Goal: Task Accomplishment & Management: Manage account settings

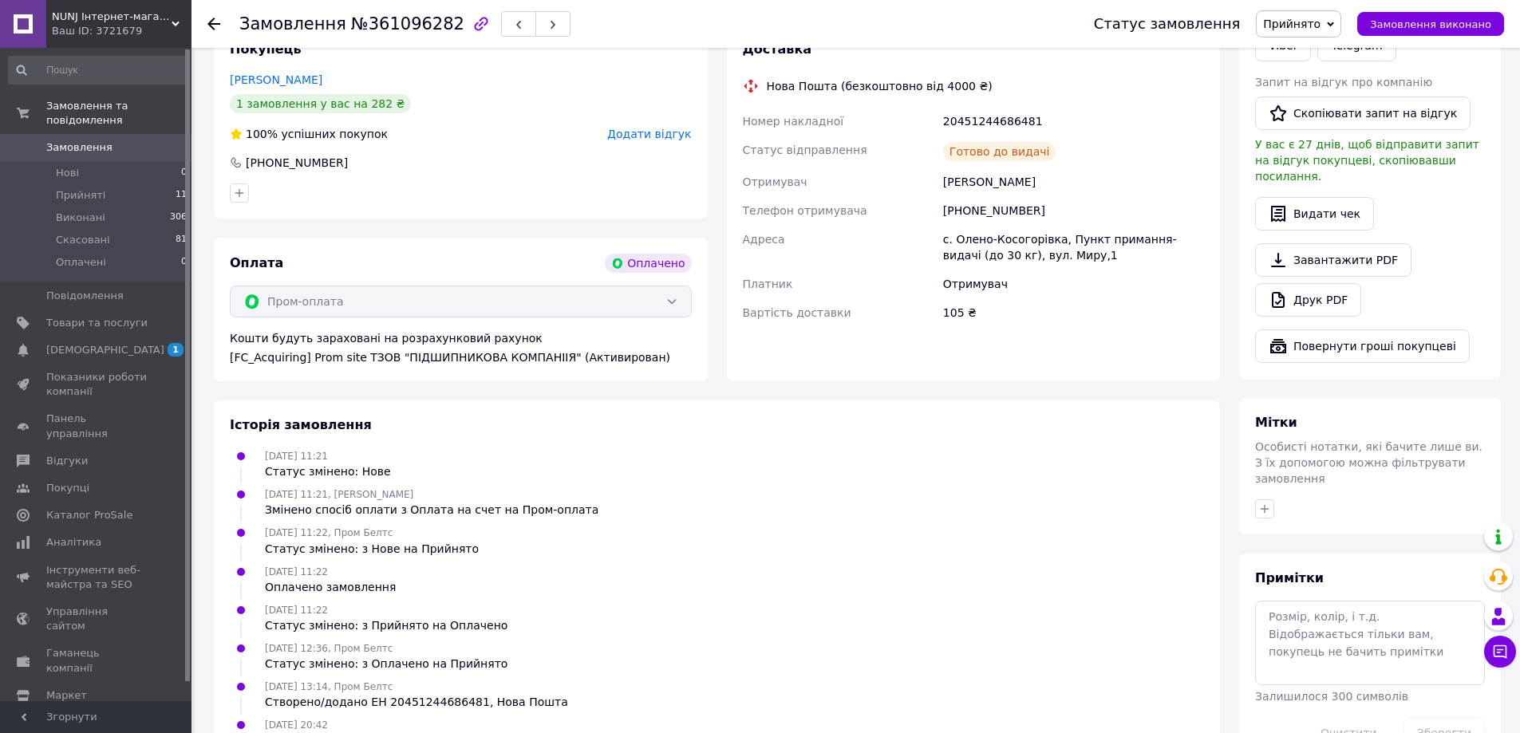
scroll to position [816, 0]
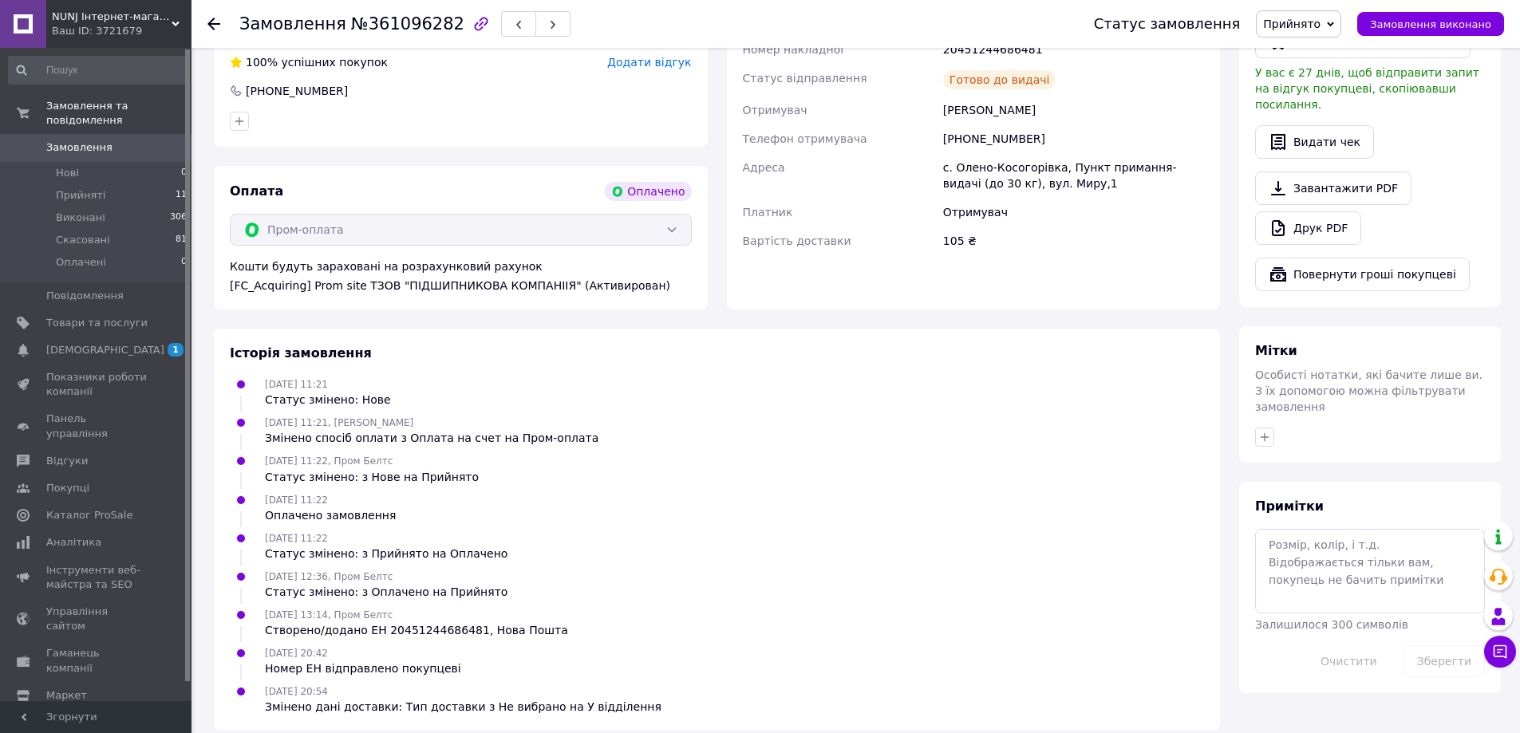
click at [215, 22] on icon at bounding box center [213, 24] width 13 height 13
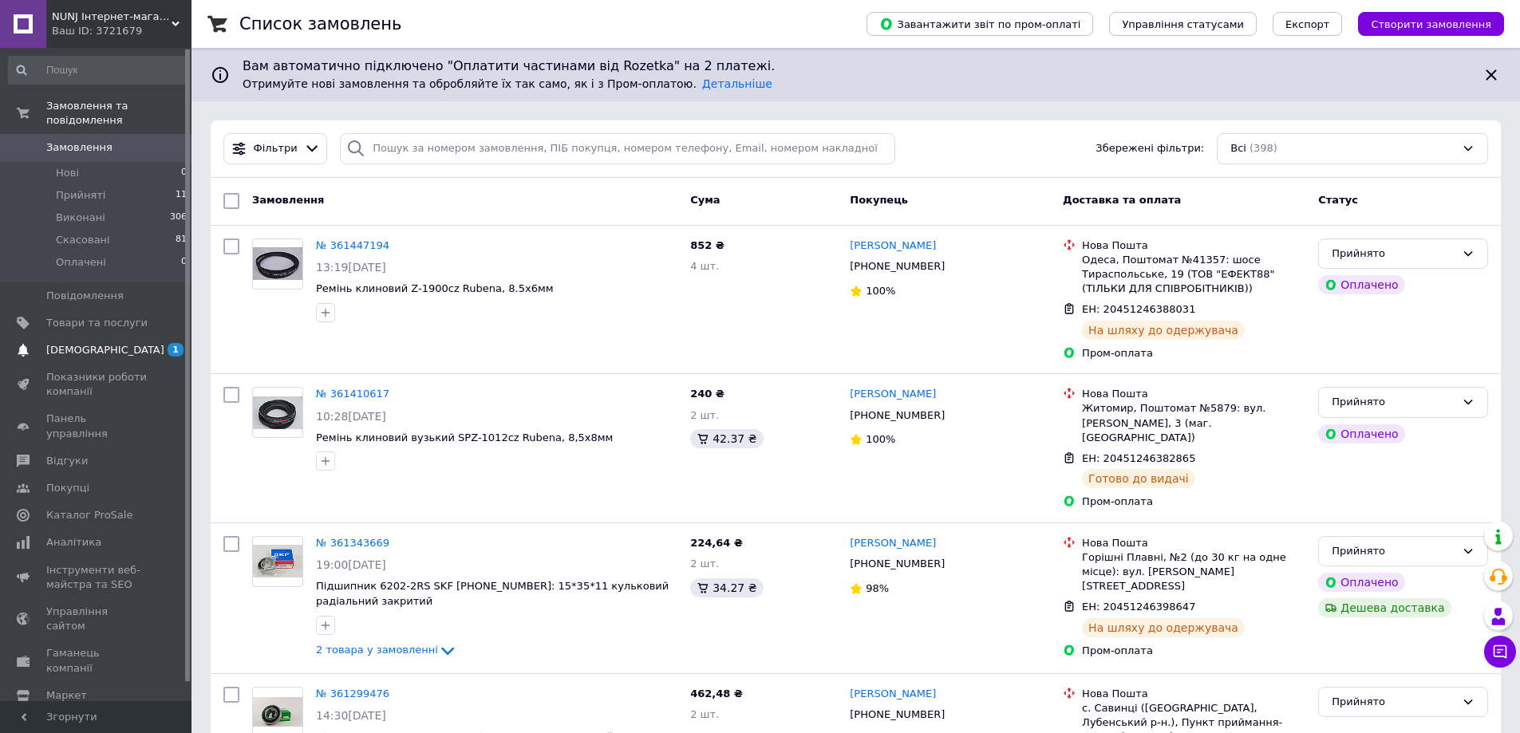
click at [83, 343] on span "[DEMOGRAPHIC_DATA]" at bounding box center [105, 350] width 118 height 14
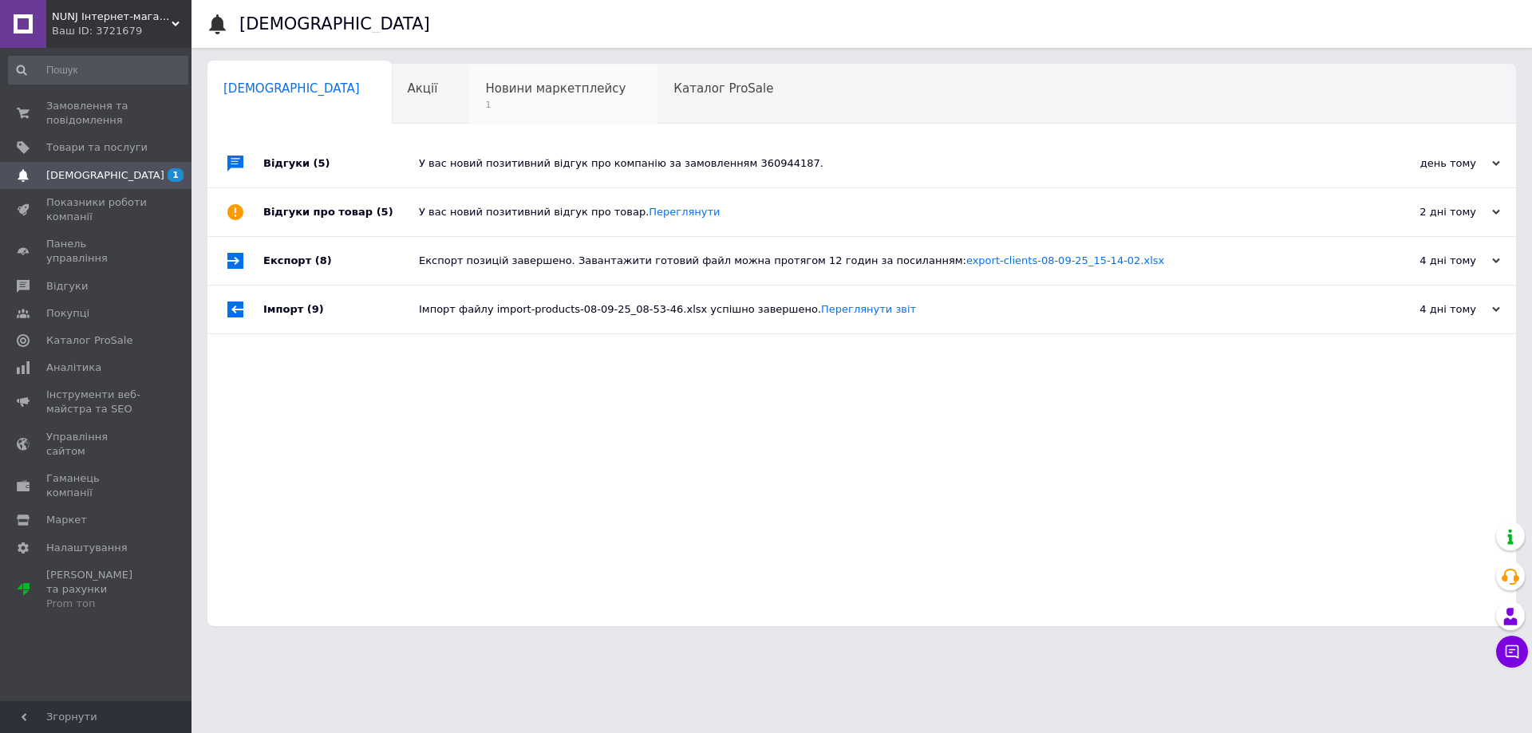
click at [485, 90] on span "Новини маркетплейсу" at bounding box center [555, 88] width 140 height 14
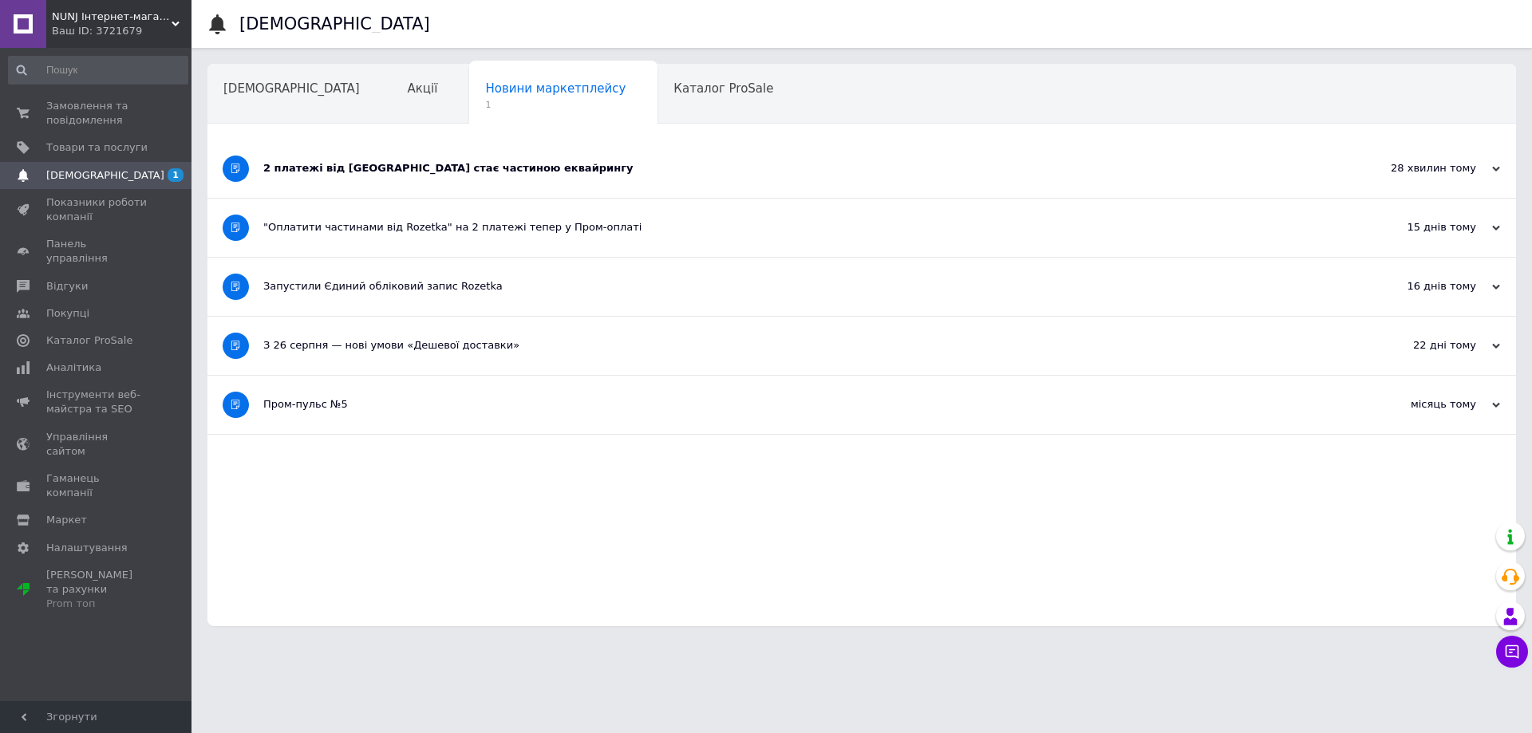
click at [444, 168] on div "2 платежі від [GEOGRAPHIC_DATA] стає частиною еквайрингу" at bounding box center [801, 168] width 1077 height 14
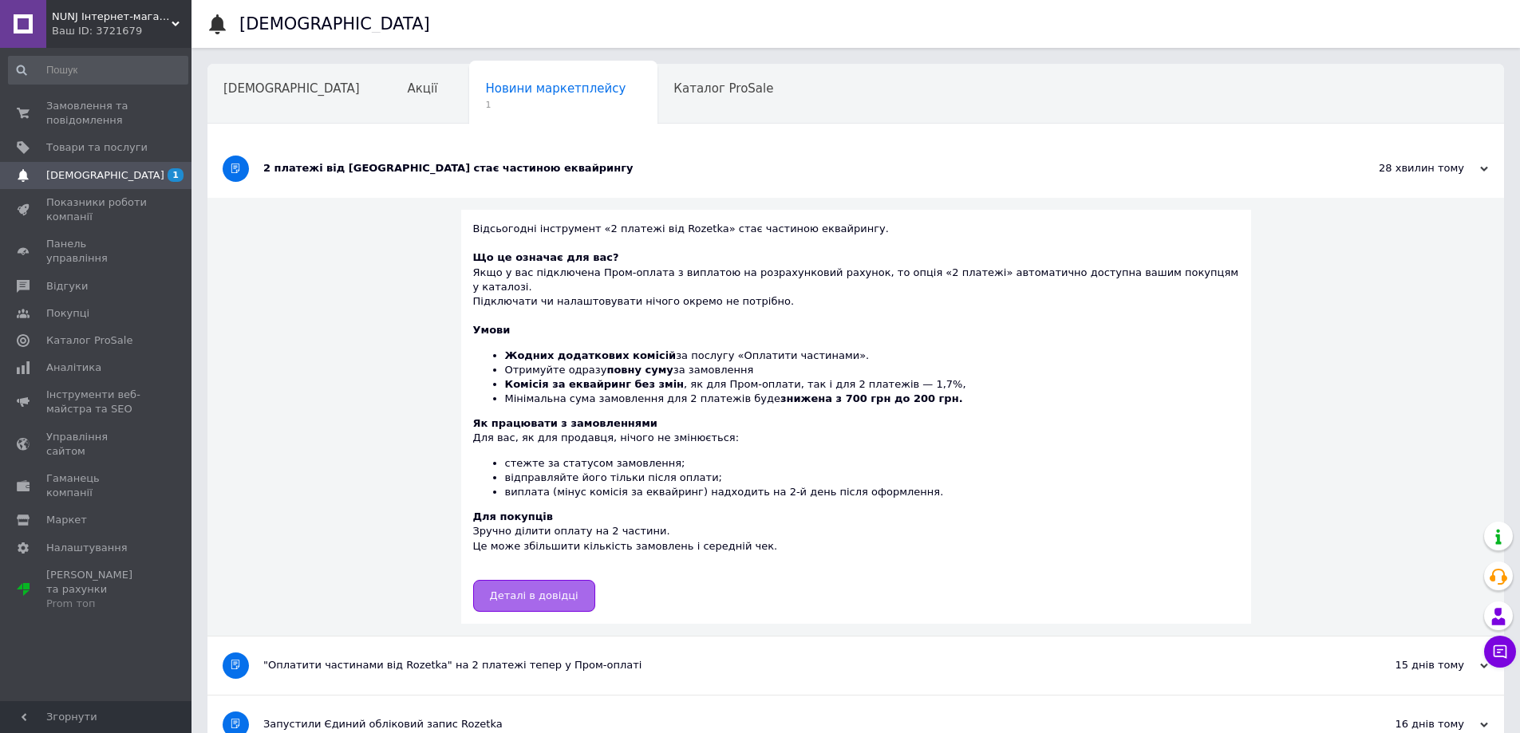
click at [579, 590] on span "Деталі в довідці" at bounding box center [534, 596] width 89 height 12
click at [693, 658] on div ""Оплатити частинами від Rozetka" на 2 платежі тепер у Пром-оплаті" at bounding box center [795, 665] width 1065 height 14
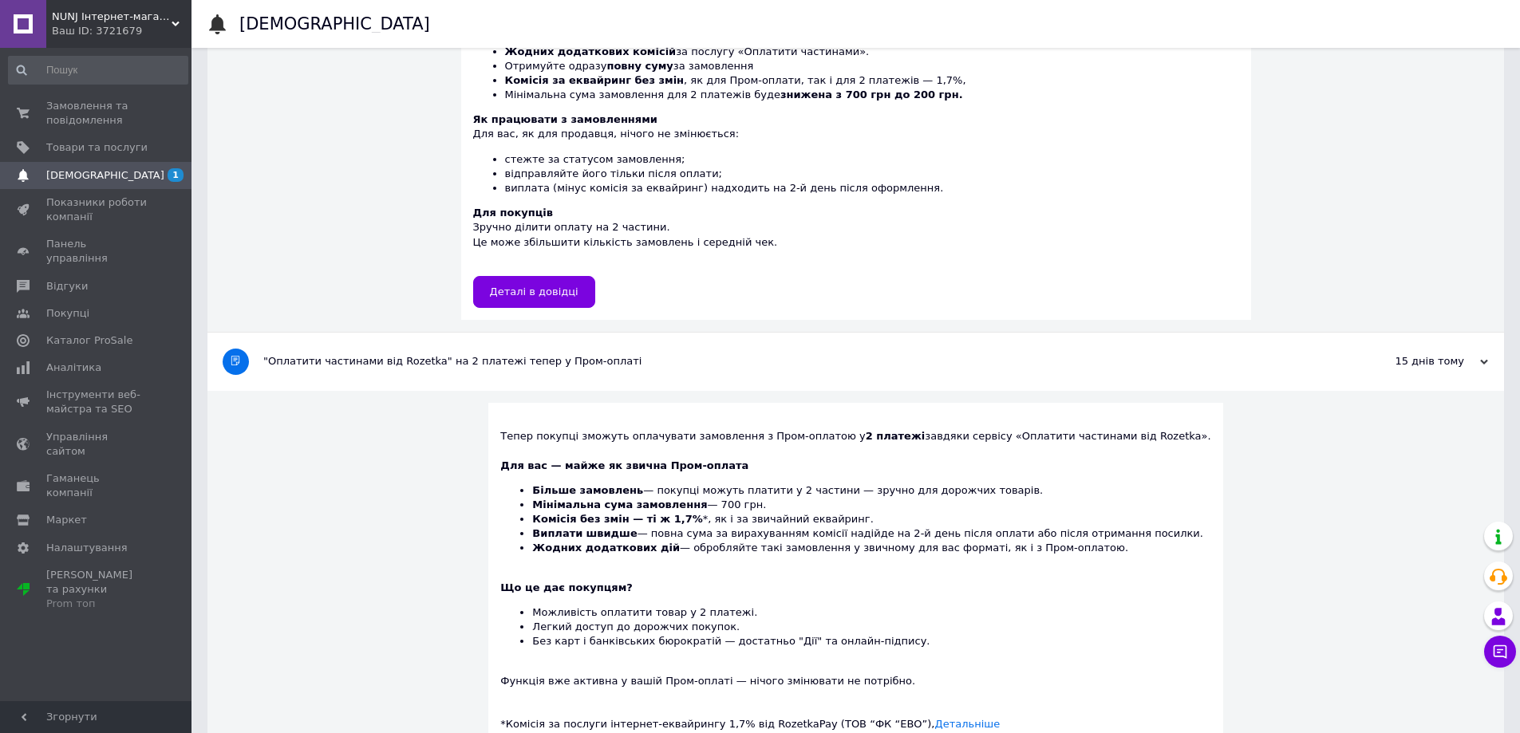
scroll to position [319, 0]
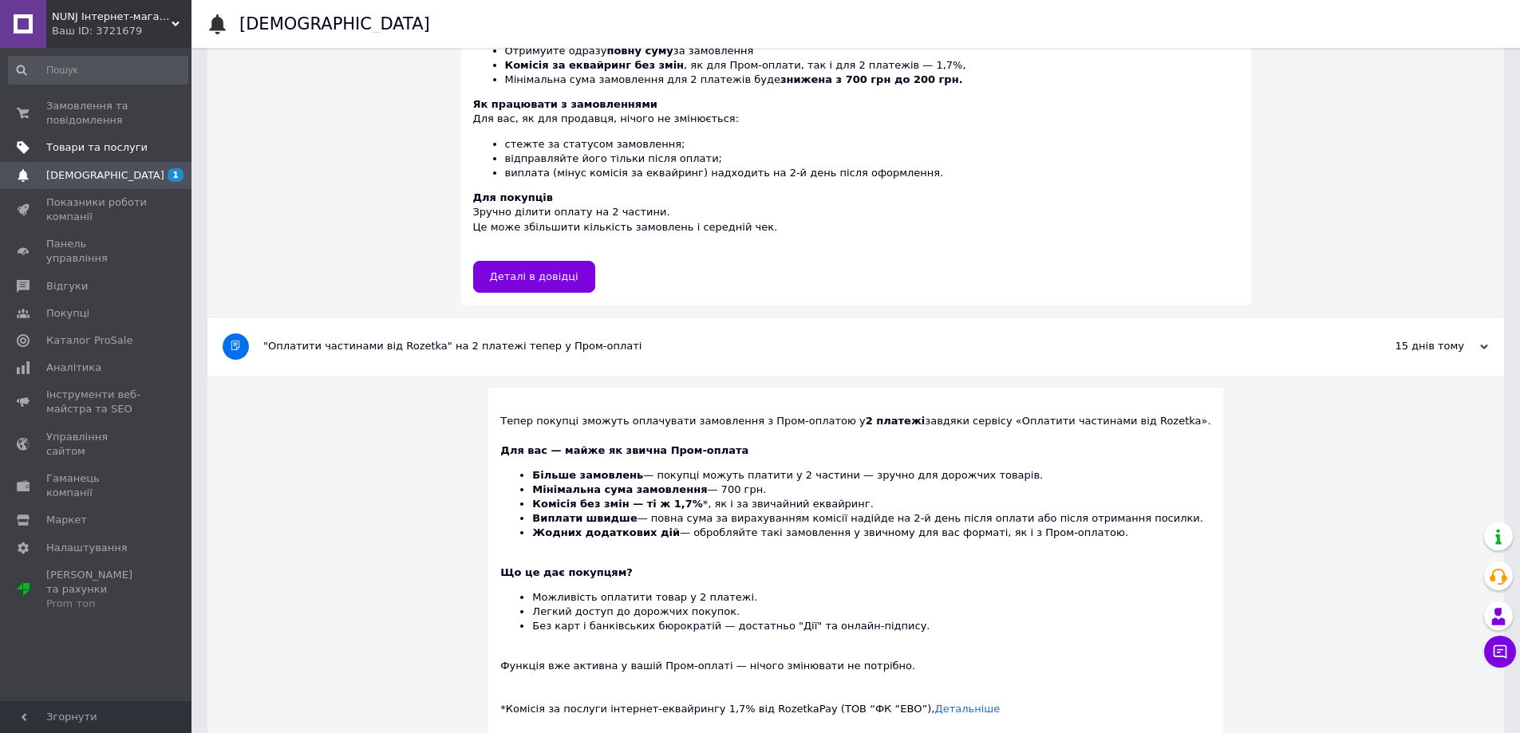
click at [75, 147] on span "Товари та послуги" at bounding box center [96, 147] width 101 height 14
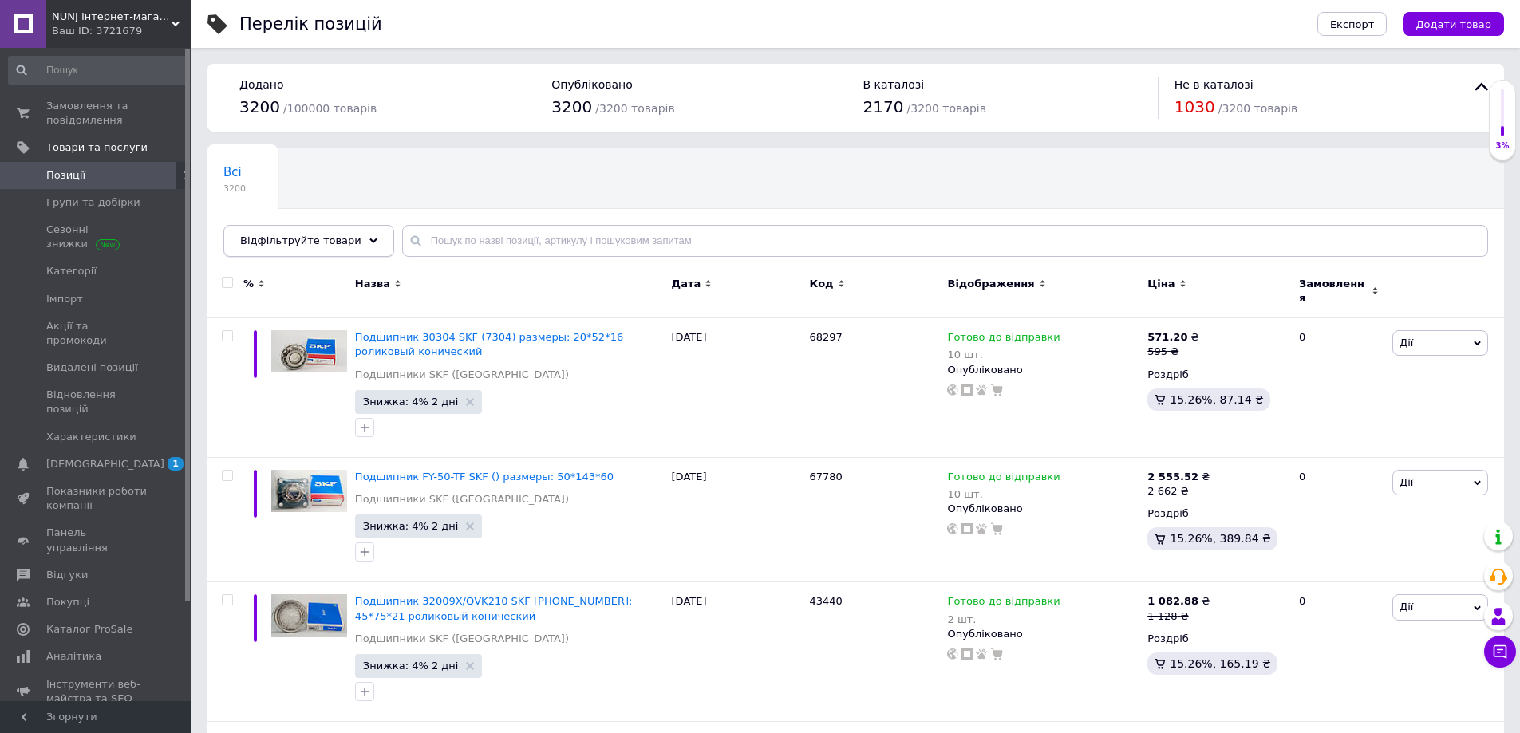
click at [369, 237] on icon at bounding box center [373, 241] width 8 height 8
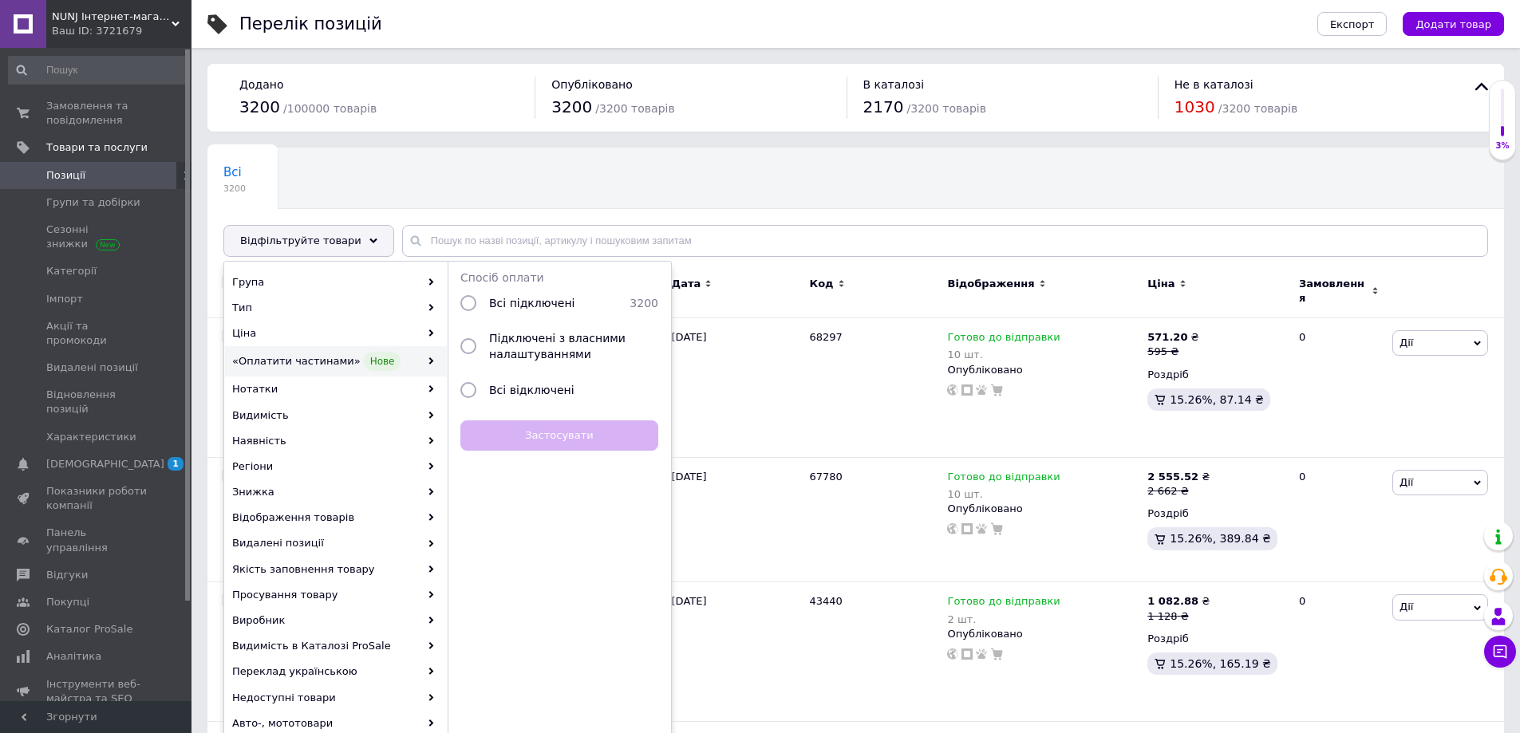
click at [478, 303] on div at bounding box center [468, 303] width 29 height 16
radio input "true"
click at [551, 431] on button "Застосувати" at bounding box center [559, 436] width 198 height 31
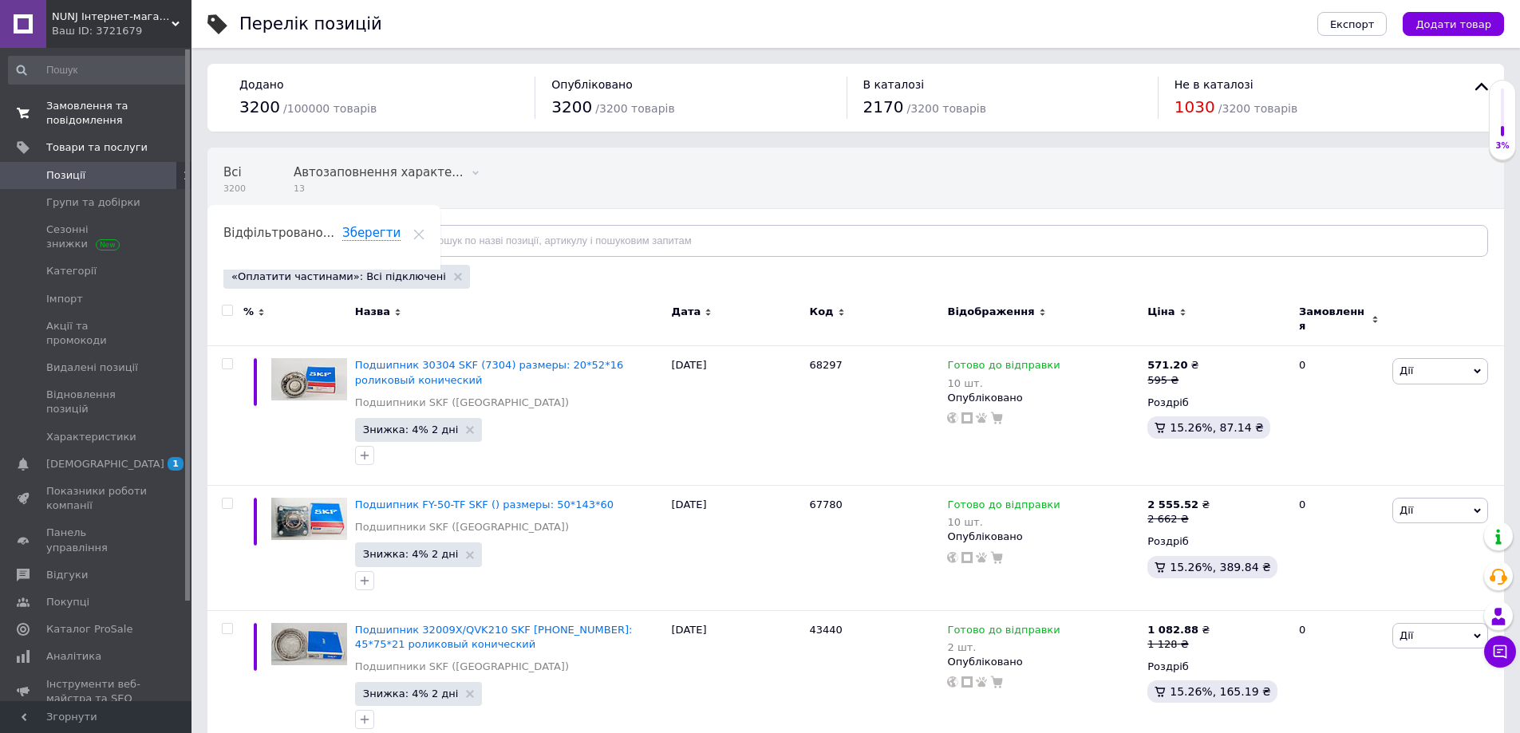
click at [68, 124] on span "Замовлення та повідомлення" at bounding box center [96, 113] width 101 height 29
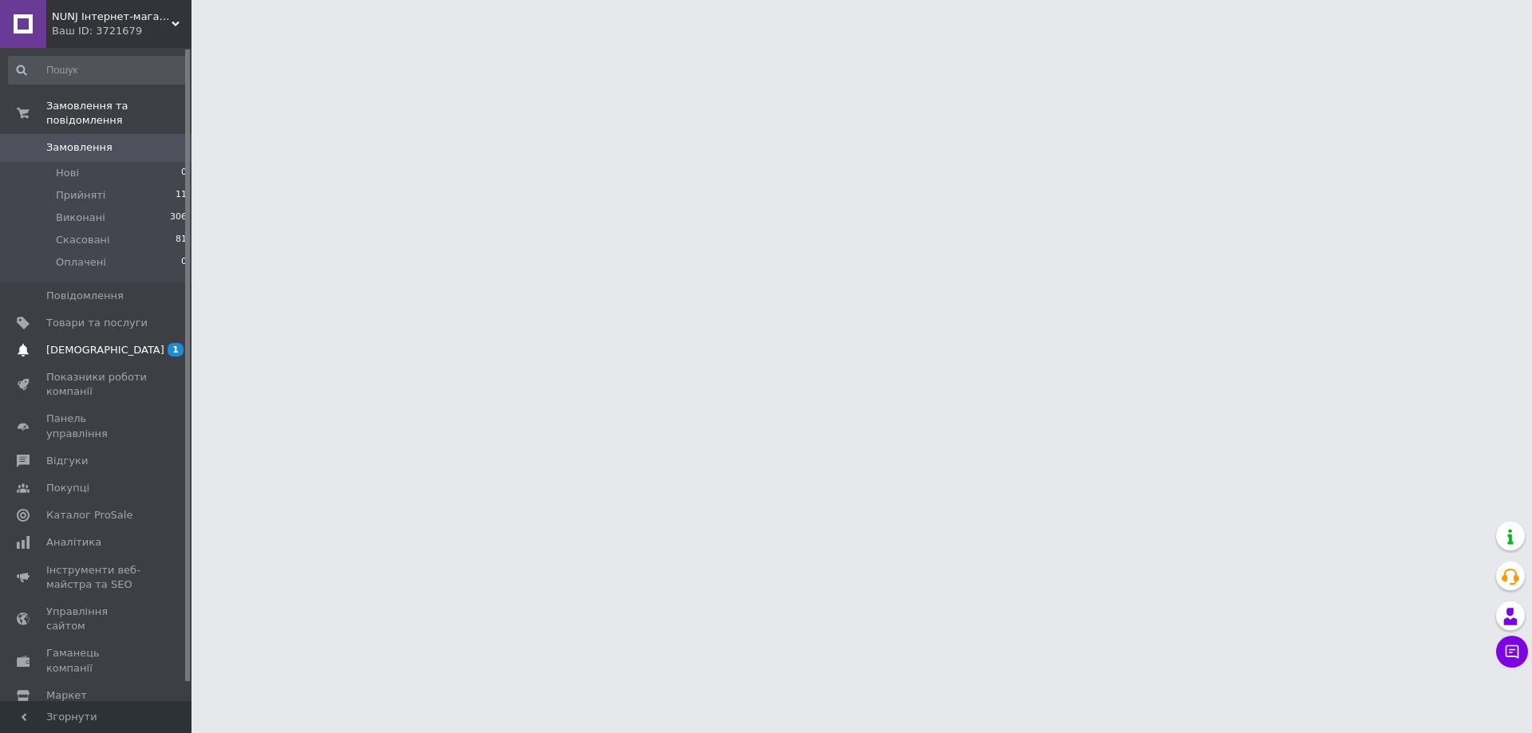
click at [93, 343] on span "[DEMOGRAPHIC_DATA]" at bounding box center [105, 350] width 118 height 14
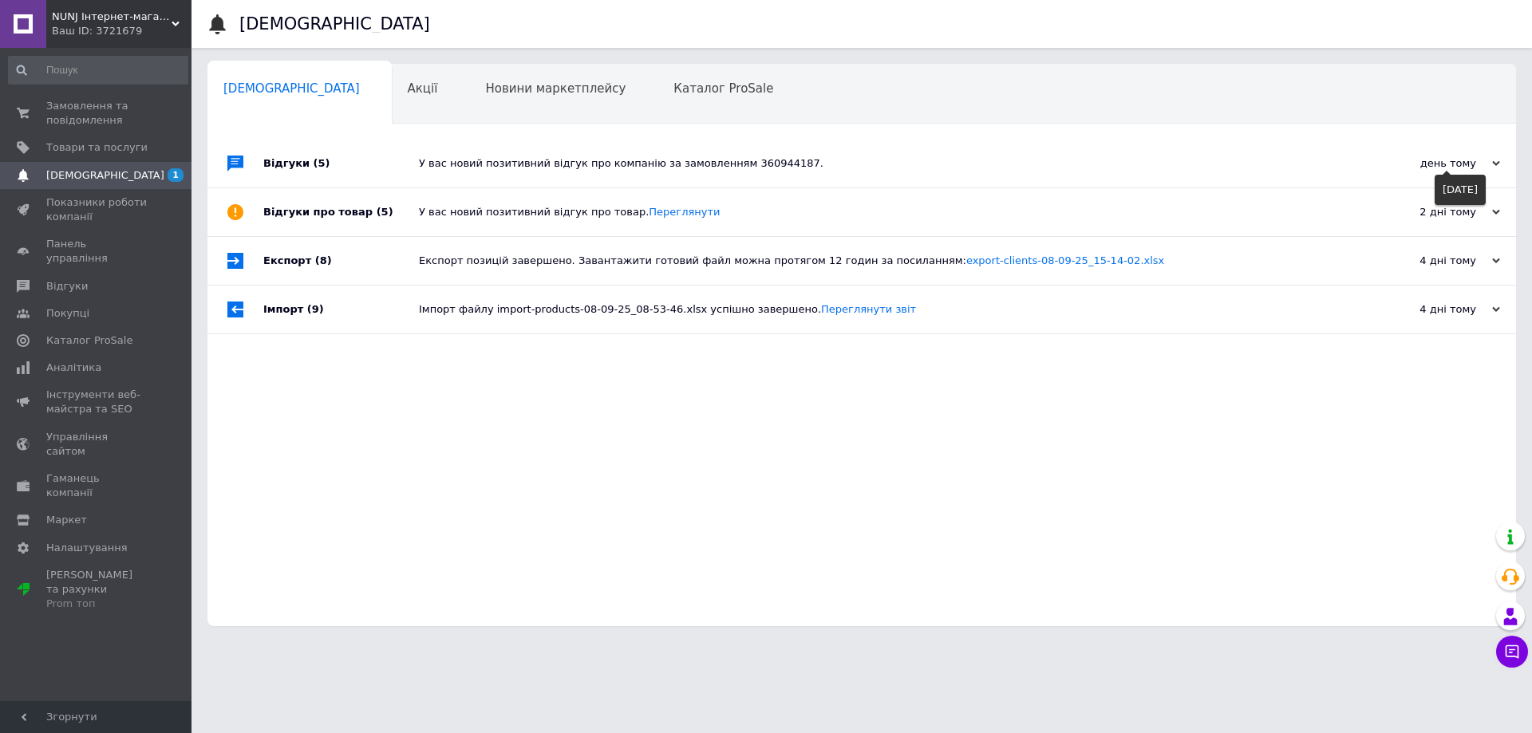
click at [1494, 163] on use at bounding box center [1496, 163] width 8 height 5
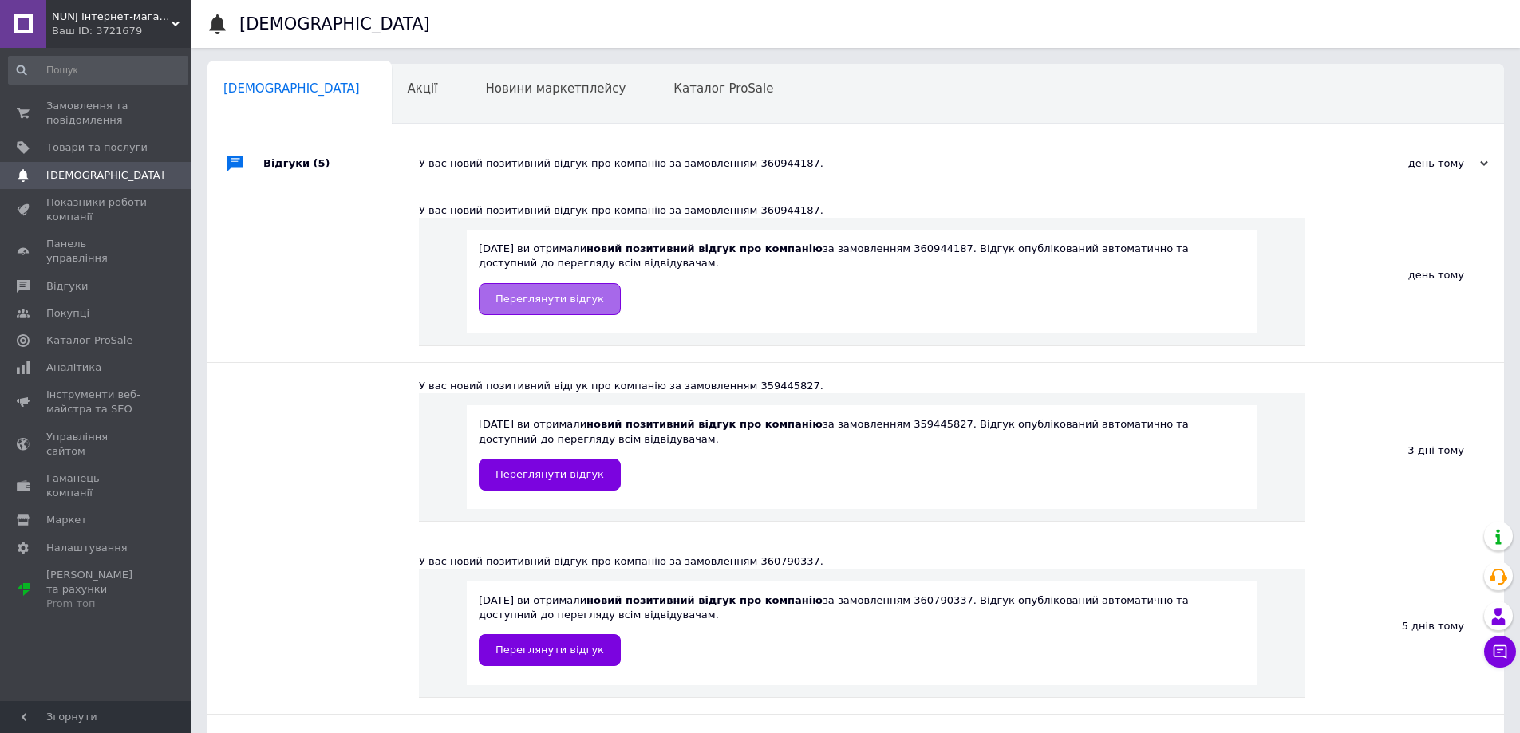
click at [554, 304] on span "Переглянути відгук" at bounding box center [550, 299] width 109 height 12
click at [68, 110] on span "Замовлення та повідомлення" at bounding box center [96, 113] width 101 height 29
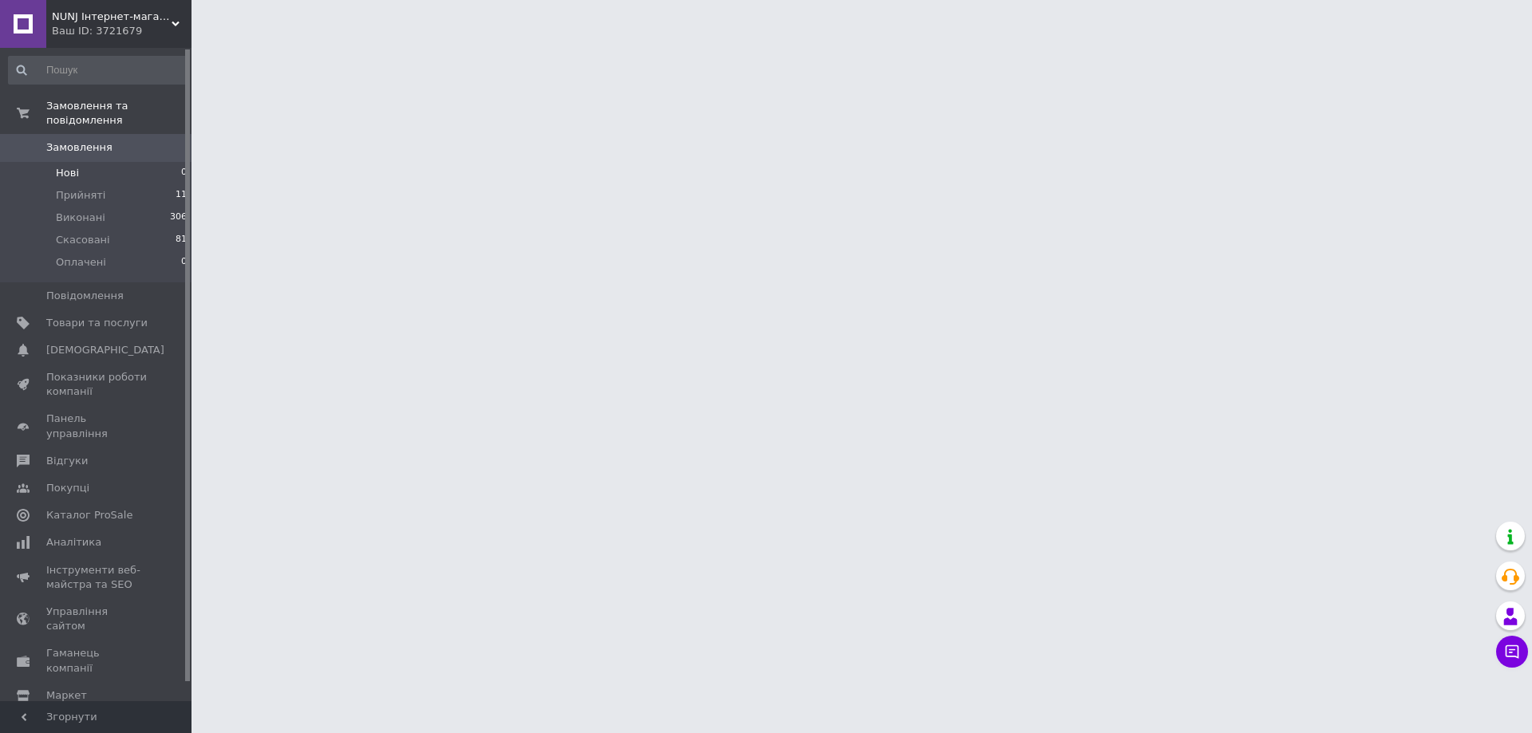
click at [82, 162] on li "Нові 0" at bounding box center [98, 173] width 196 height 22
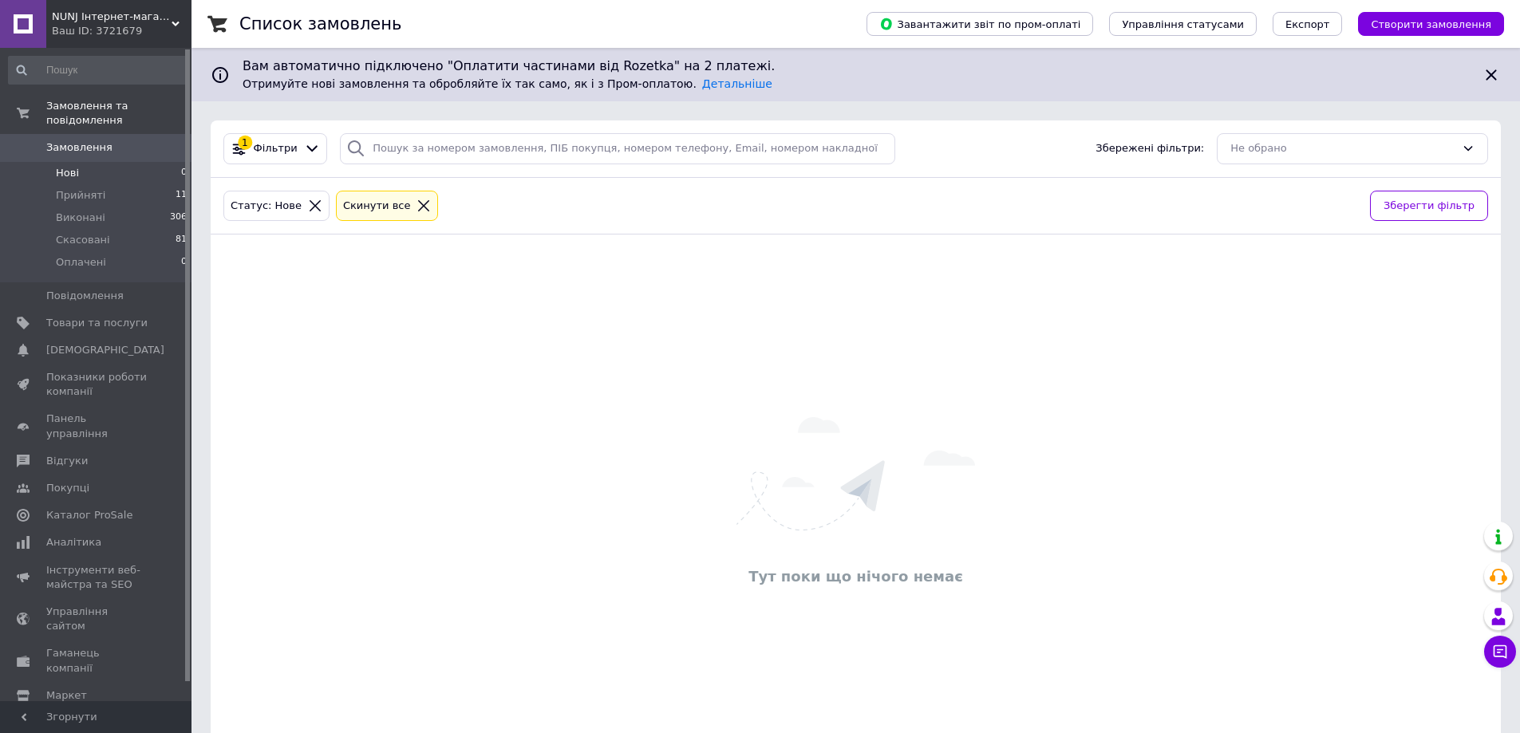
click at [308, 203] on icon at bounding box center [315, 206] width 14 height 14
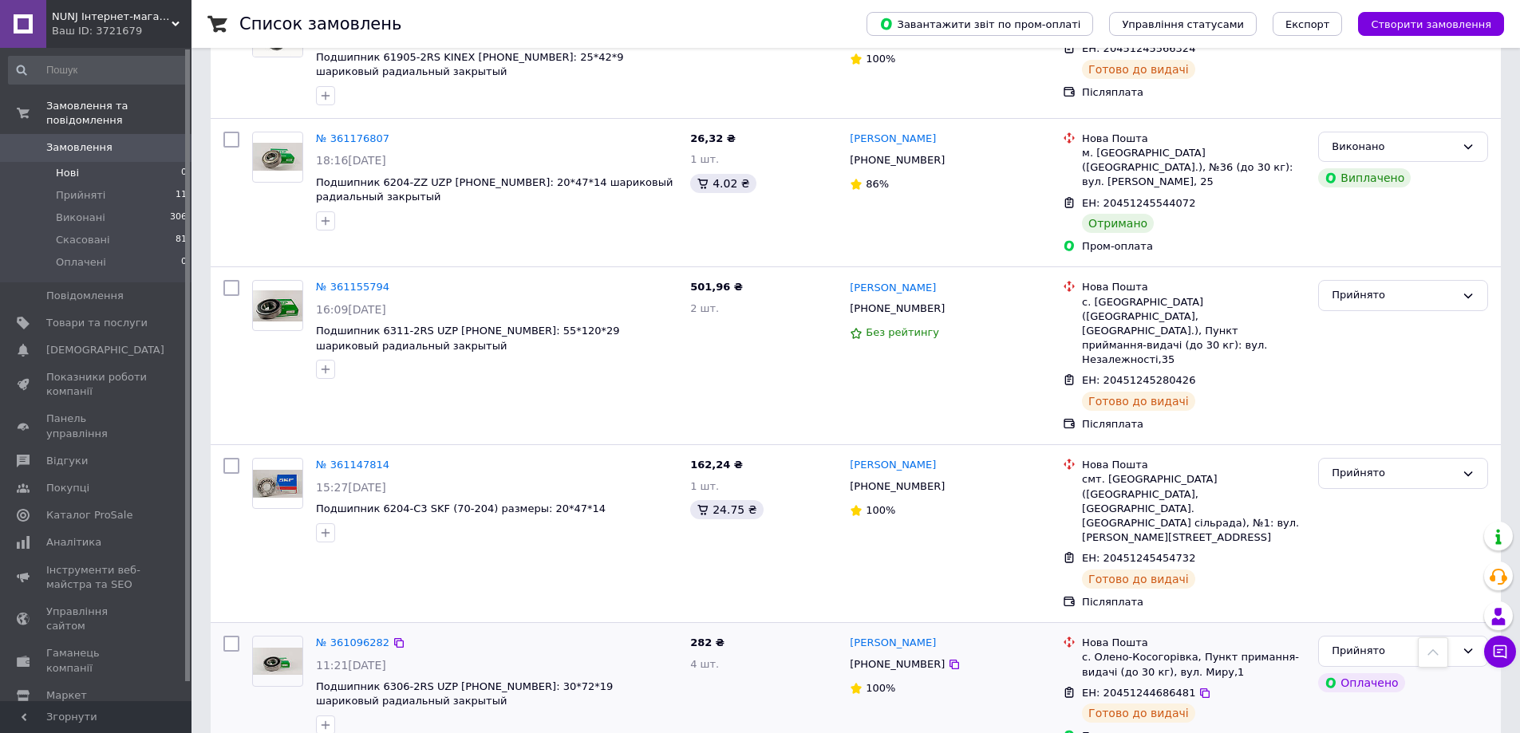
scroll to position [1037, 0]
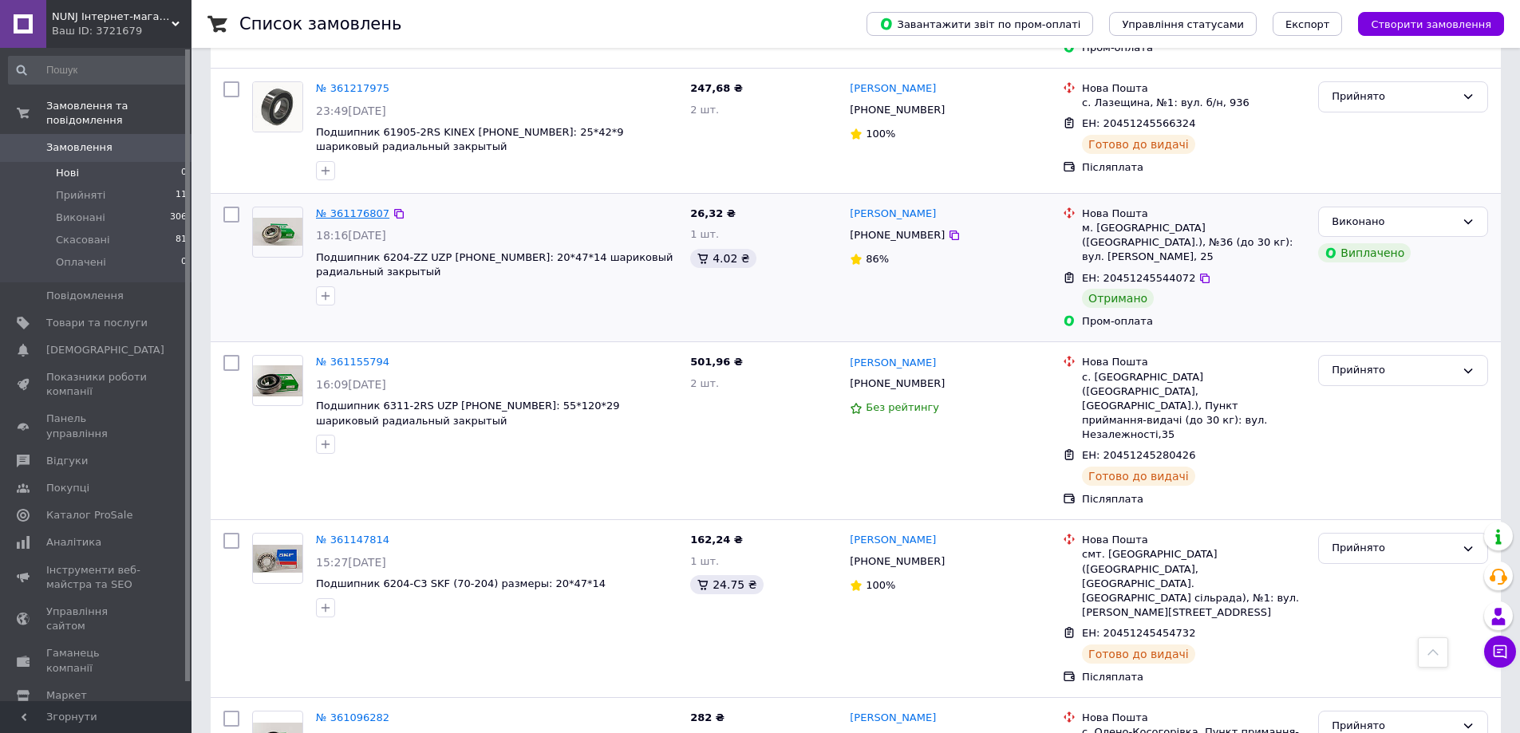
click at [338, 207] on link "№ 361176807" at bounding box center [352, 213] width 73 height 12
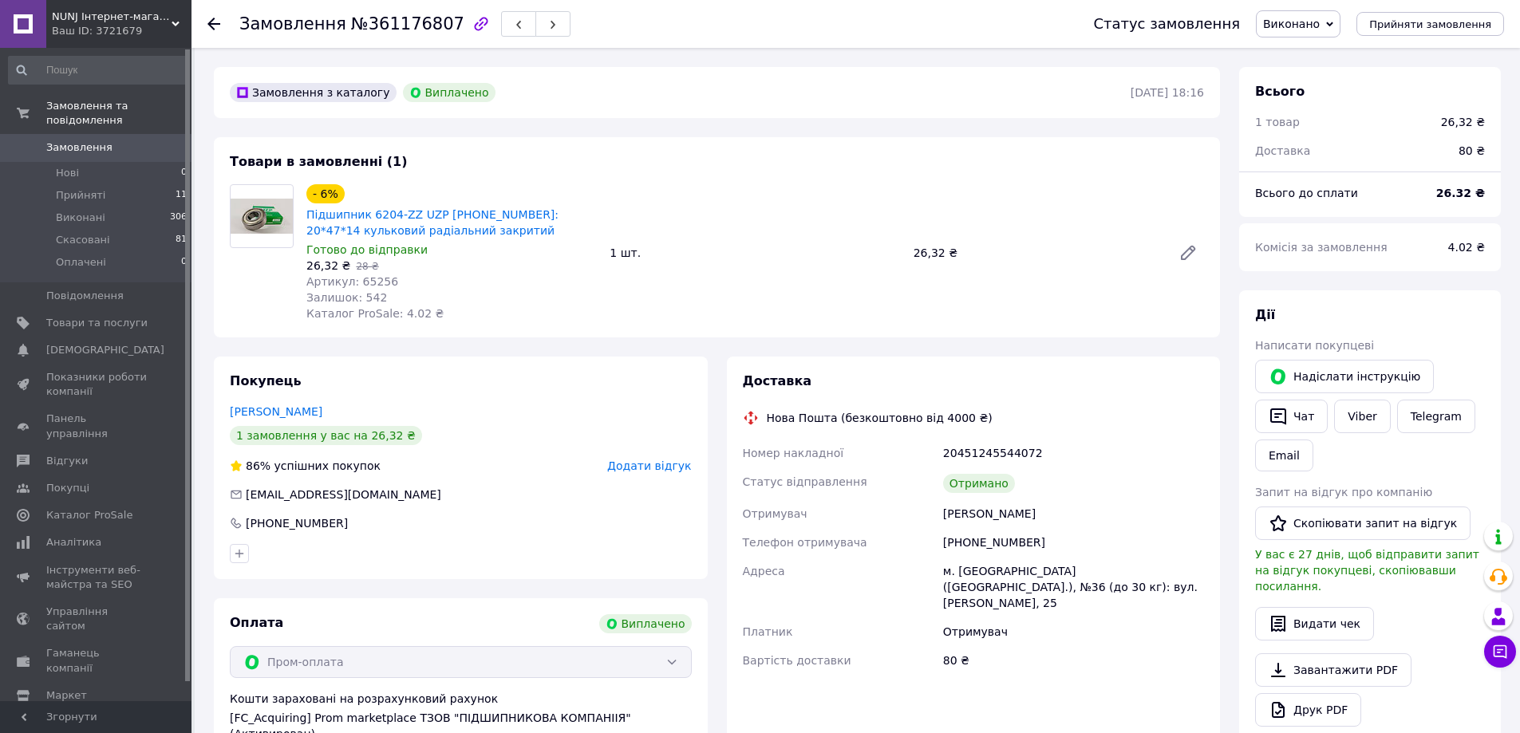
click at [212, 22] on icon at bounding box center [213, 24] width 13 height 13
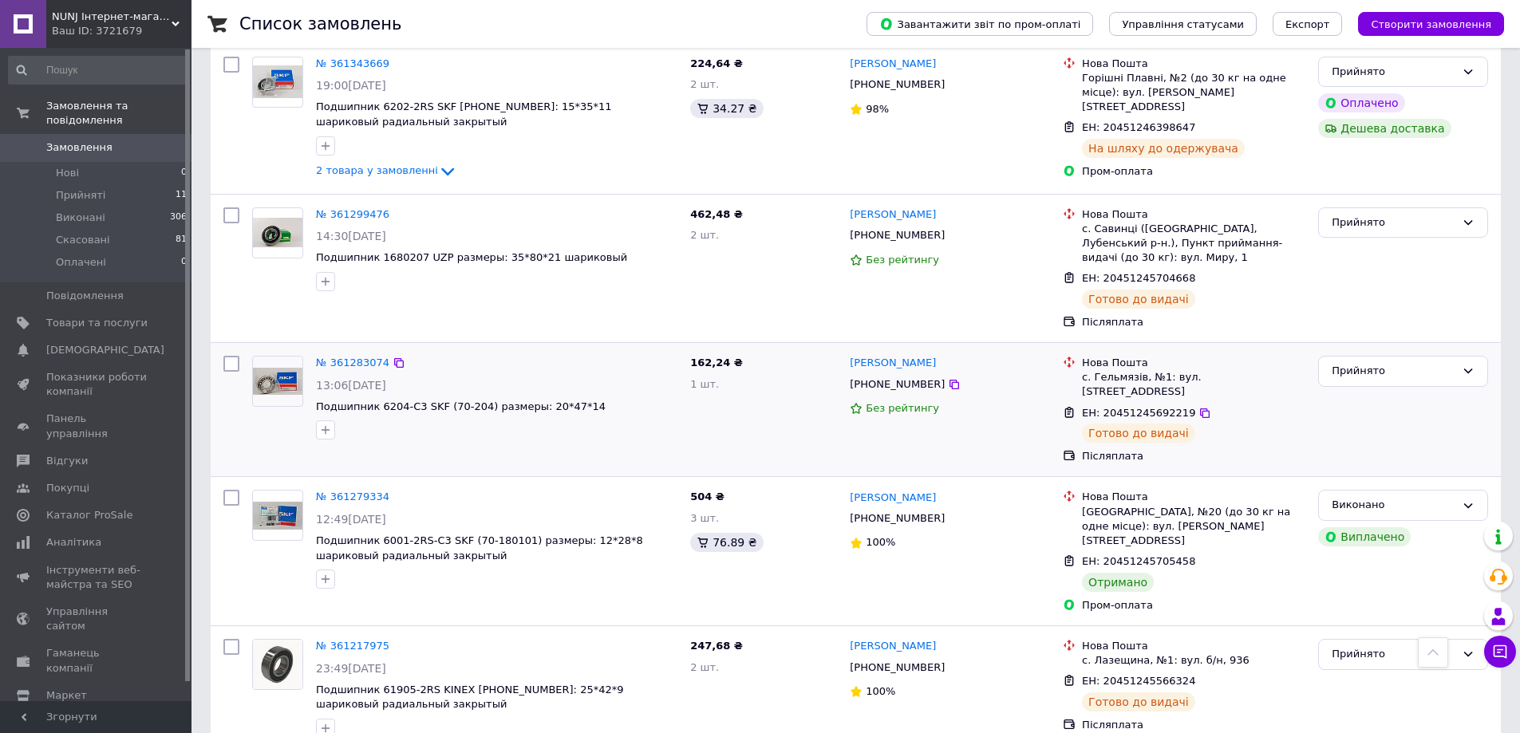
scroll to position [399, 0]
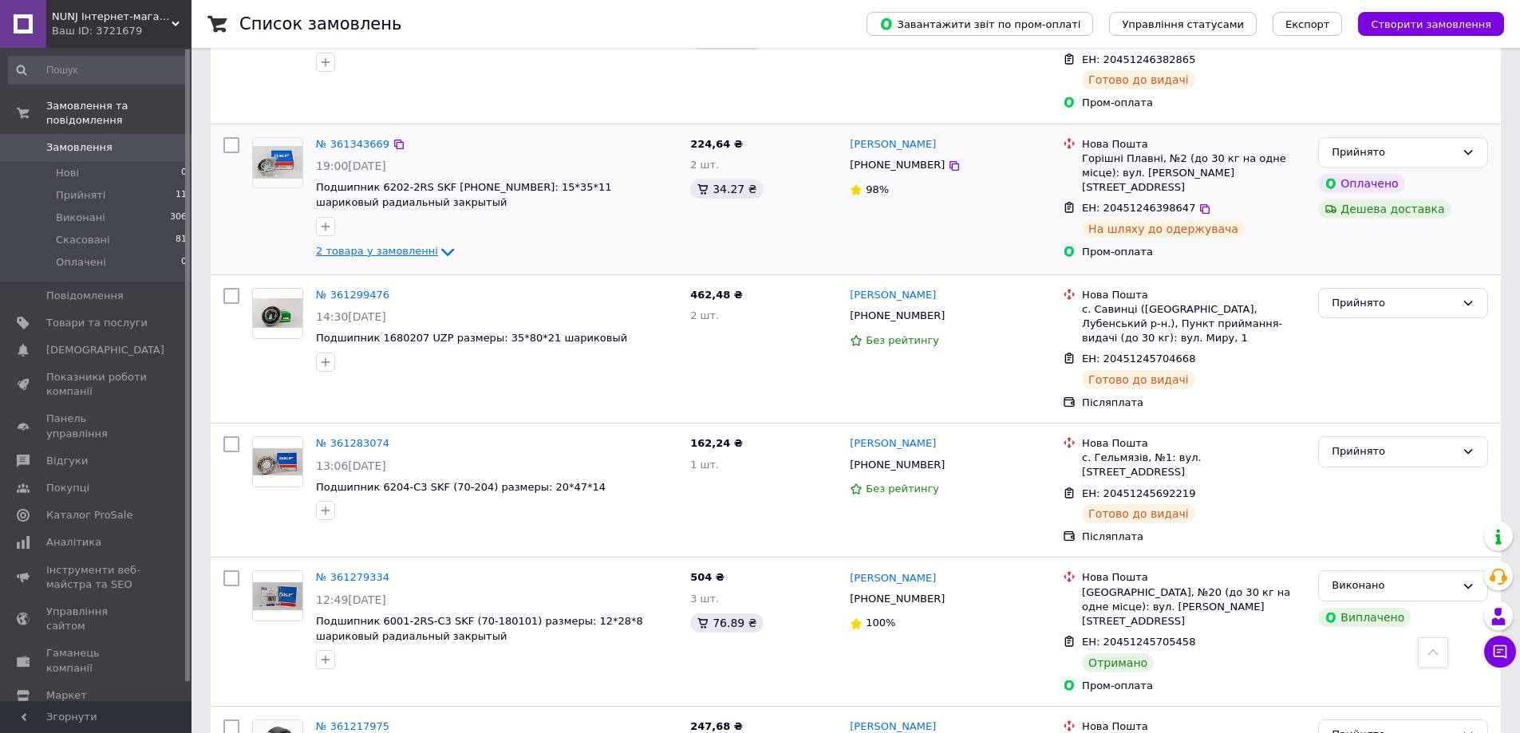
click at [381, 245] on span "2 товара у замовленні" at bounding box center [377, 251] width 122 height 12
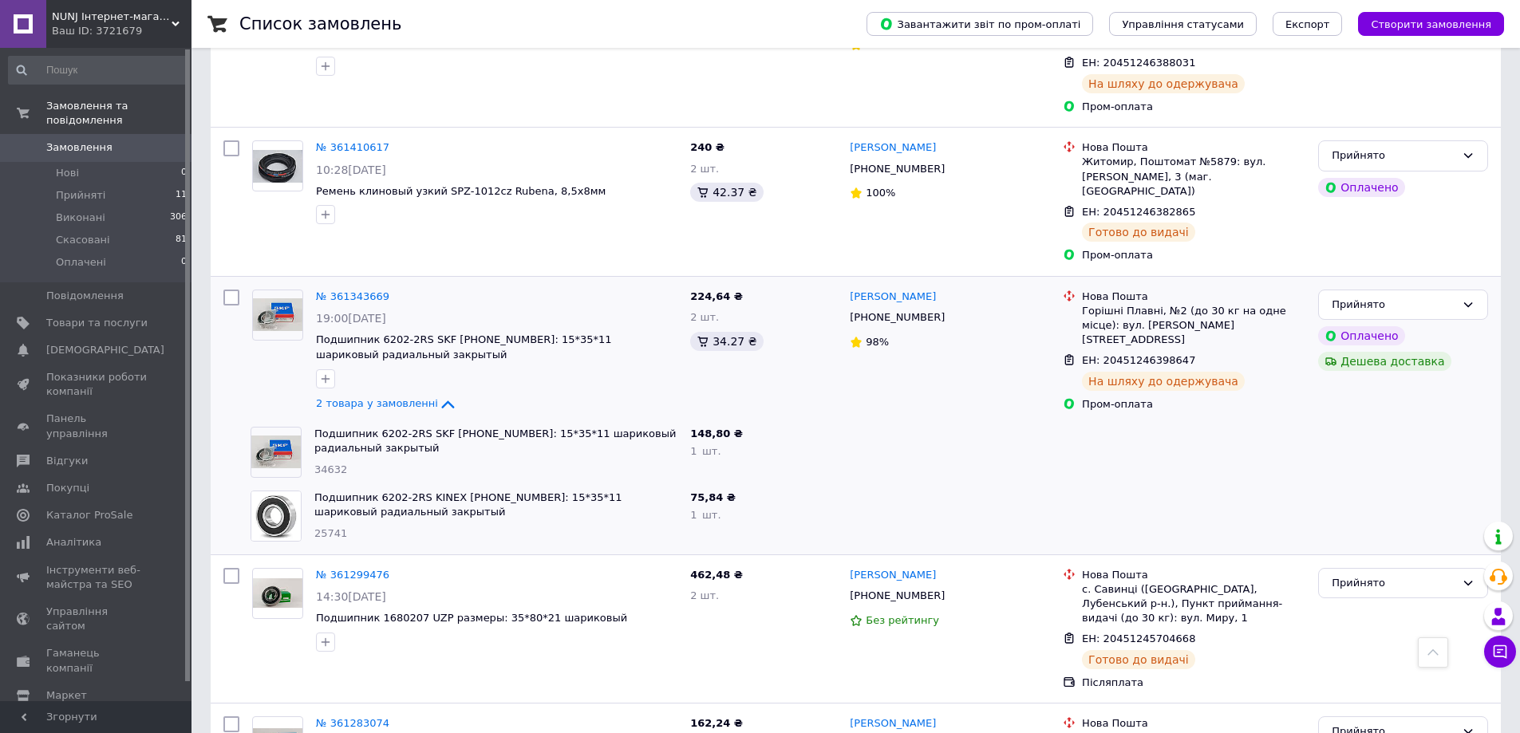
scroll to position [239, 0]
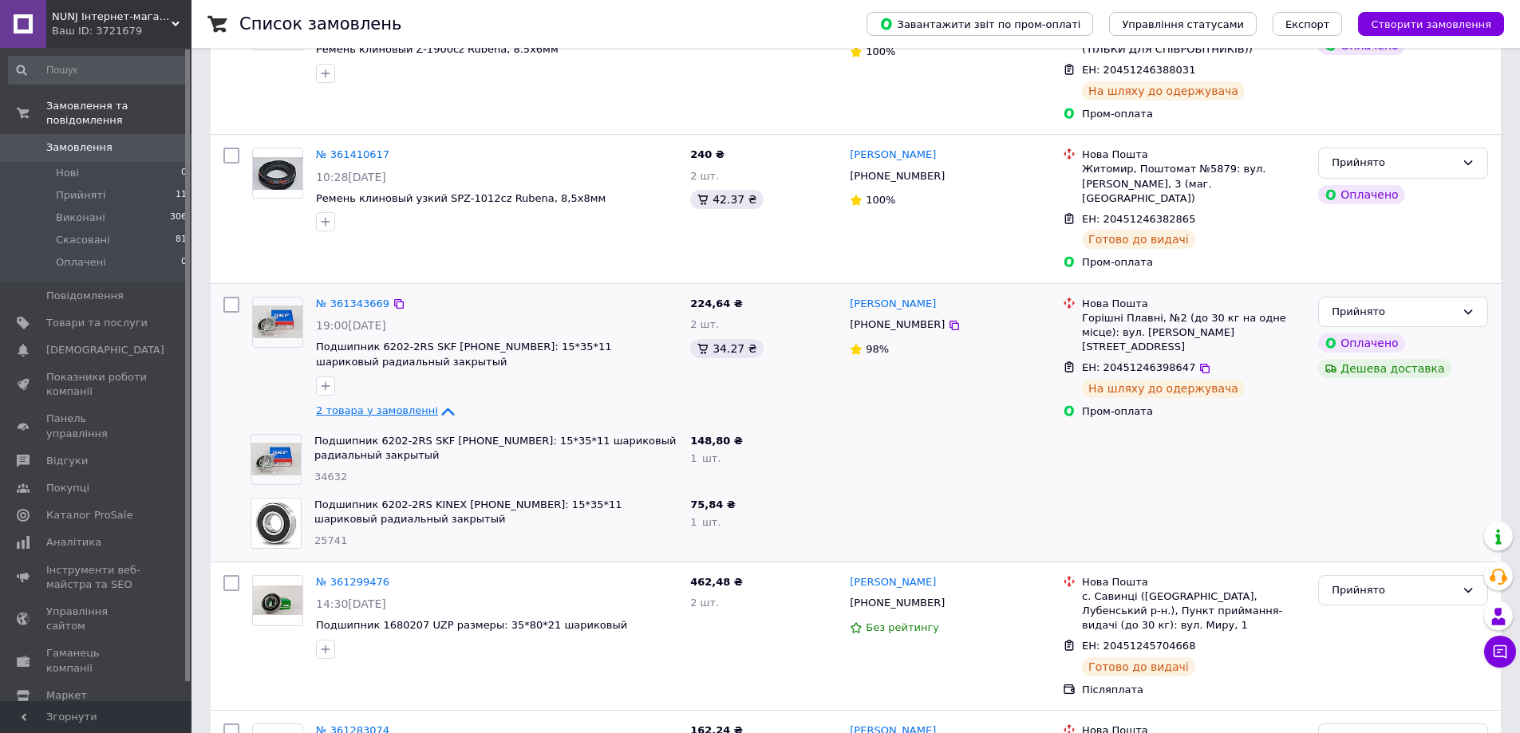
click at [441, 408] on icon at bounding box center [447, 412] width 13 height 8
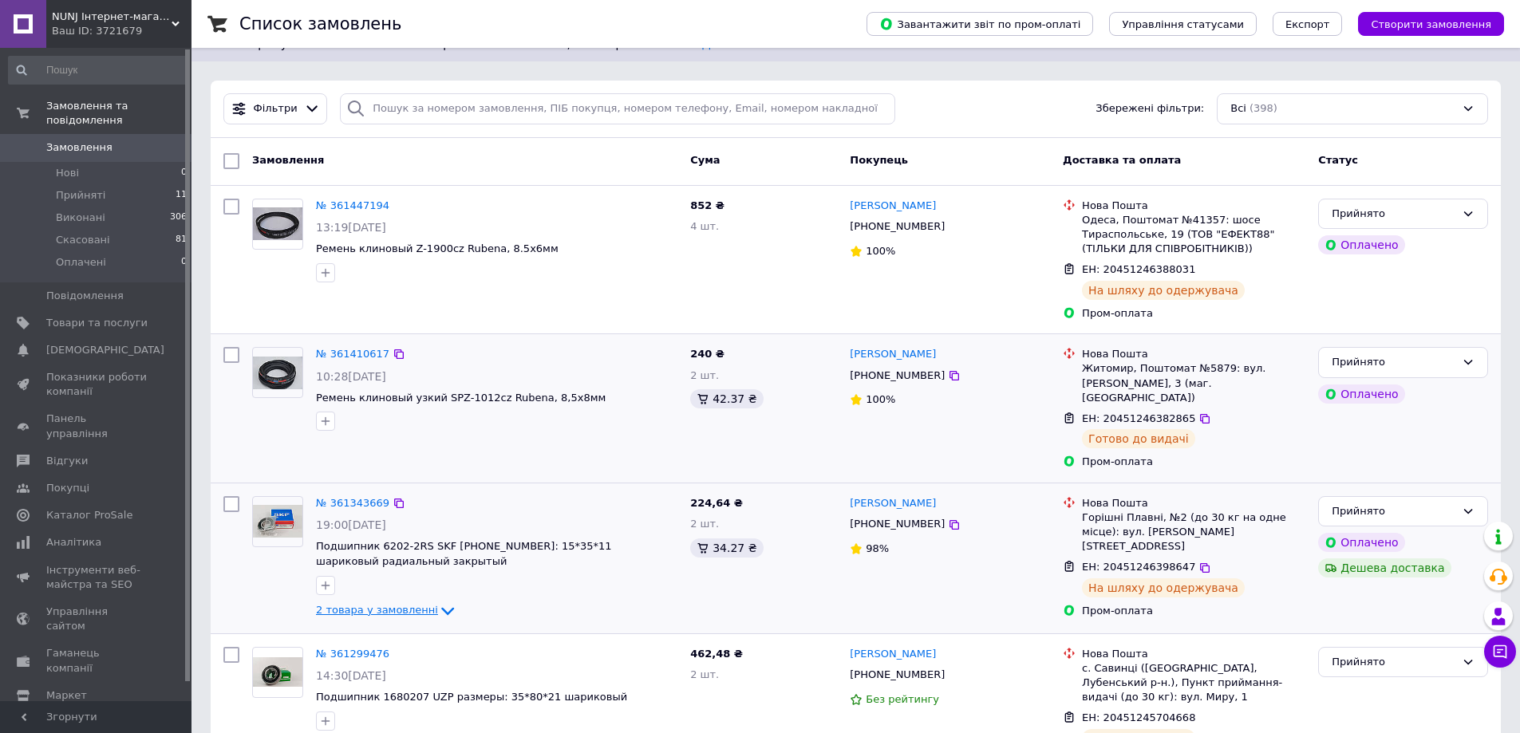
scroll to position [0, 0]
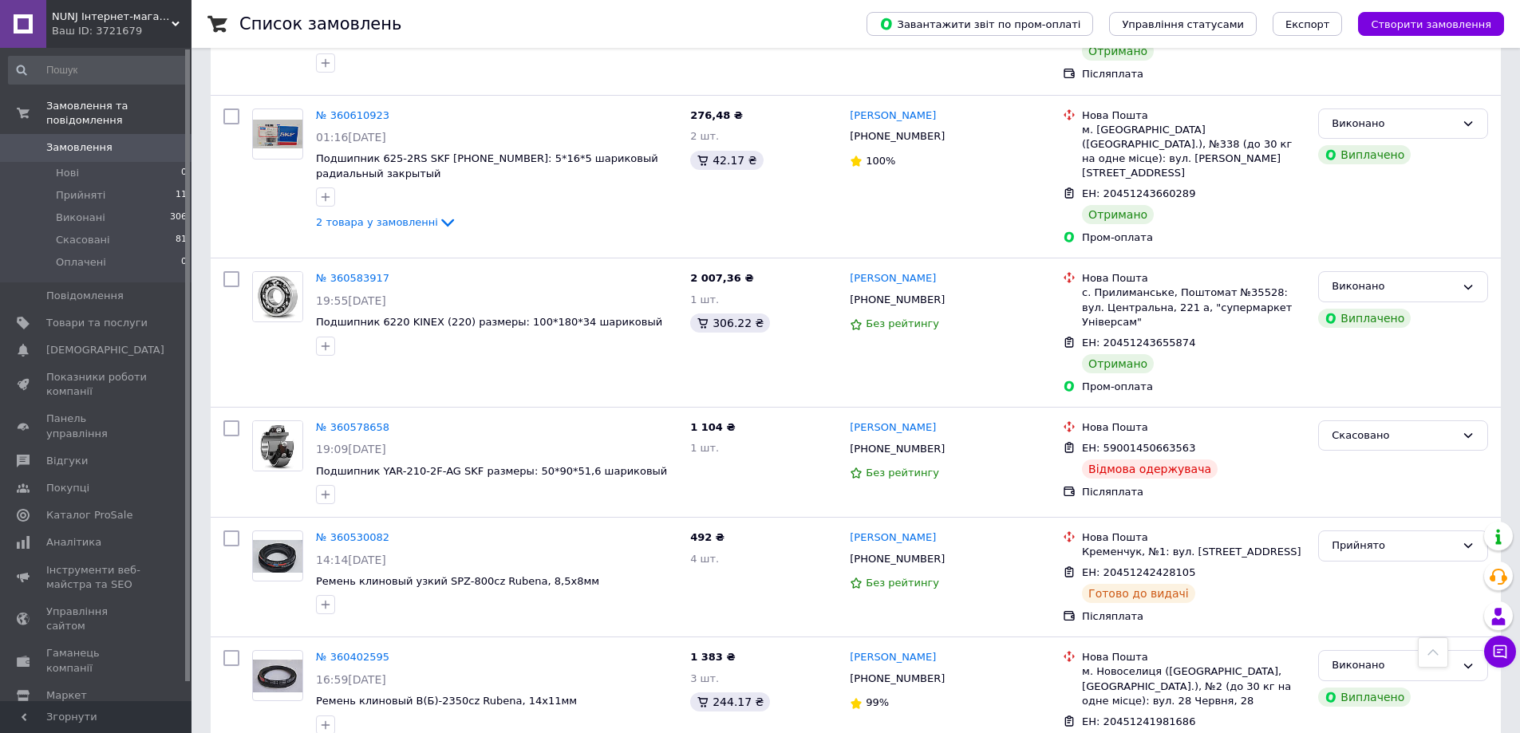
scroll to position [2713, 0]
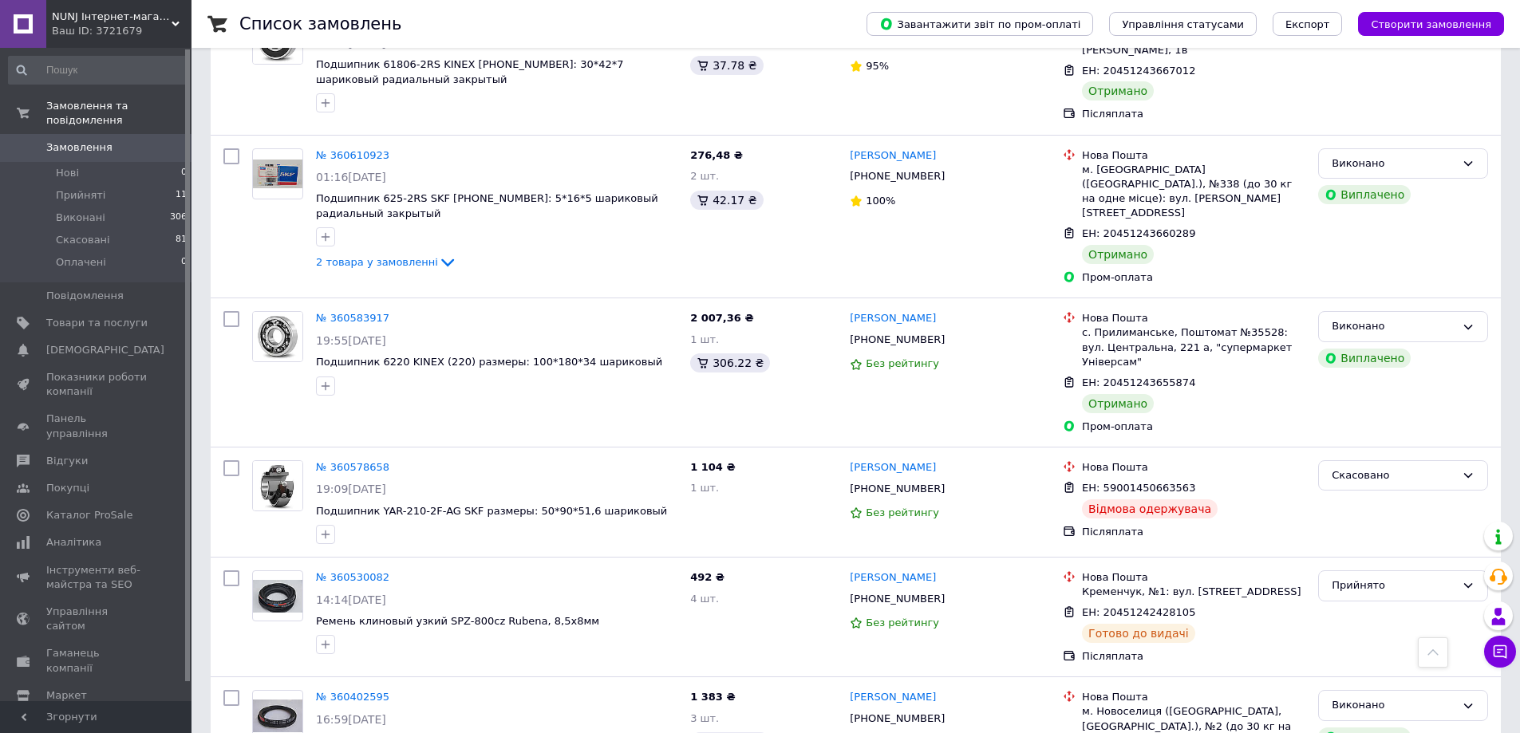
scroll to position [2634, 0]
